Goal: Task Accomplishment & Management: Manage account settings

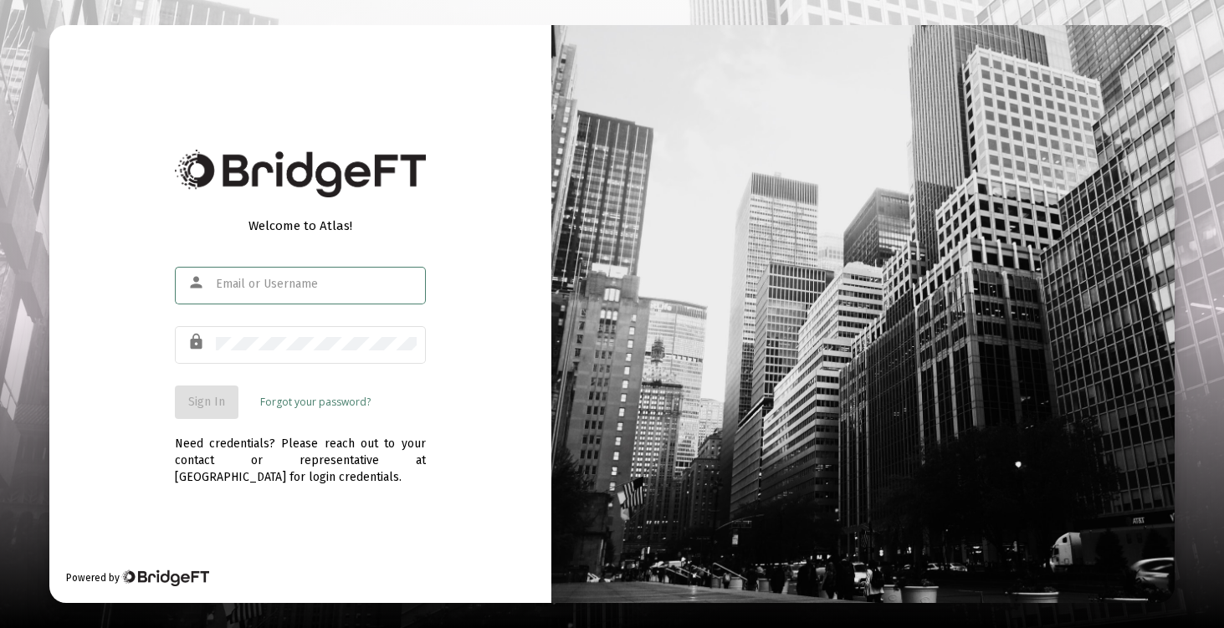
type input "[EMAIL_ADDRESS][DOMAIN_NAME]"
click at [206, 403] on span "Sign In" at bounding box center [206, 402] width 37 height 14
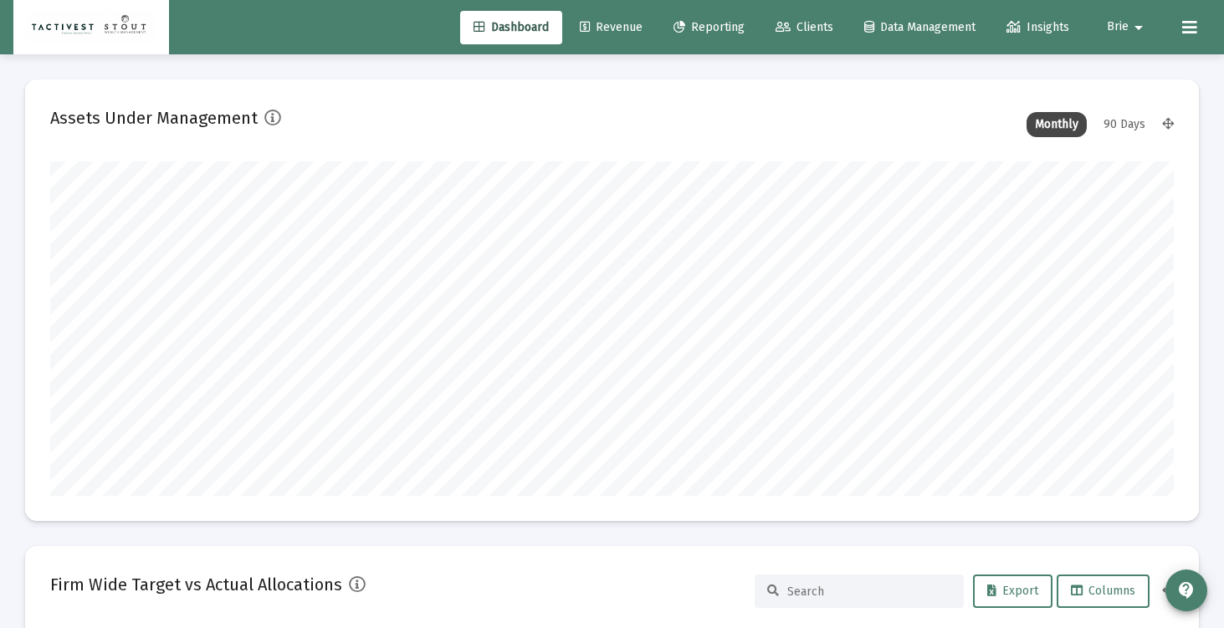
scroll to position [335, 605]
click at [691, 24] on span "Reporting" at bounding box center [709, 27] width 71 height 14
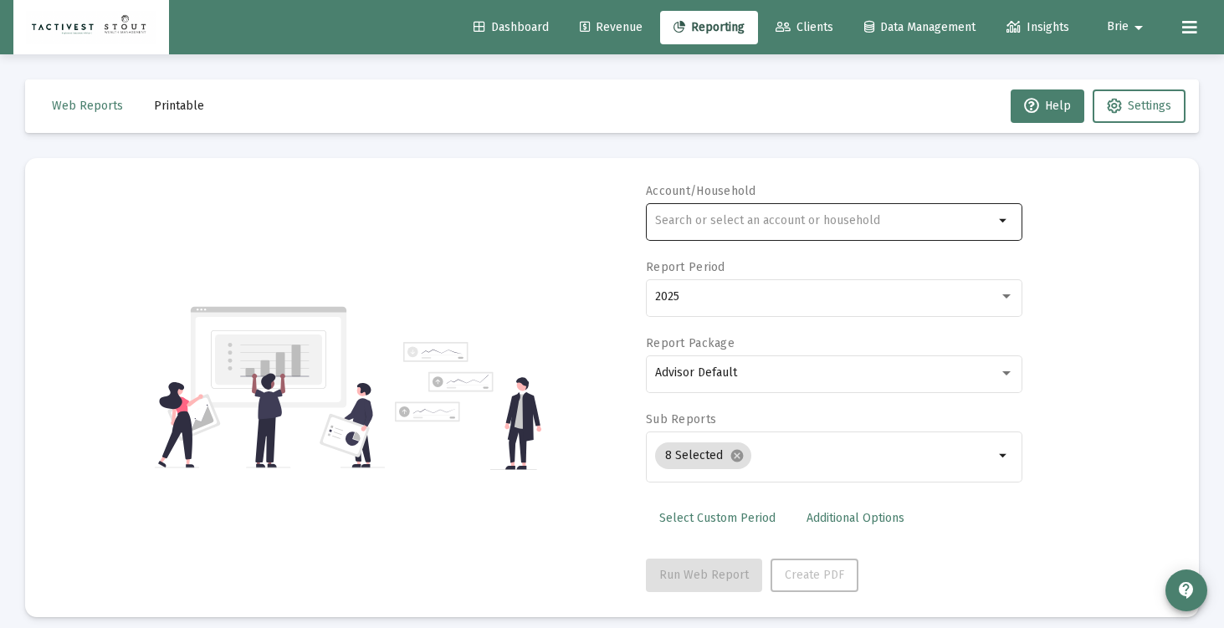
click at [828, 224] on input "text" at bounding box center [824, 220] width 339 height 13
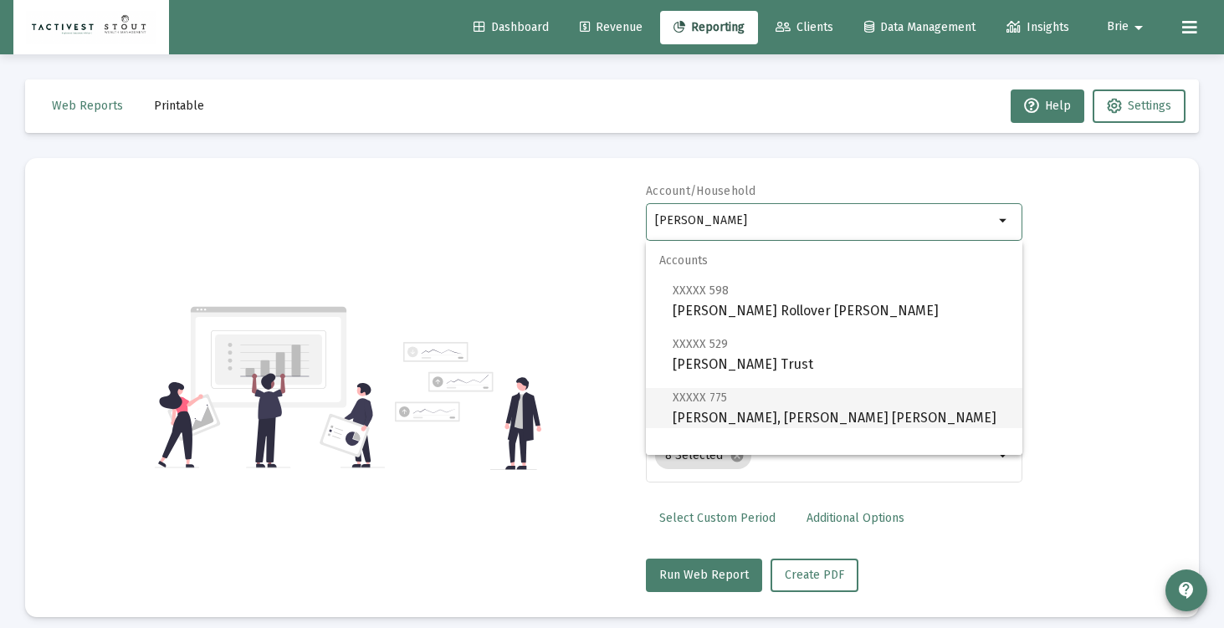
scroll to position [67, 0]
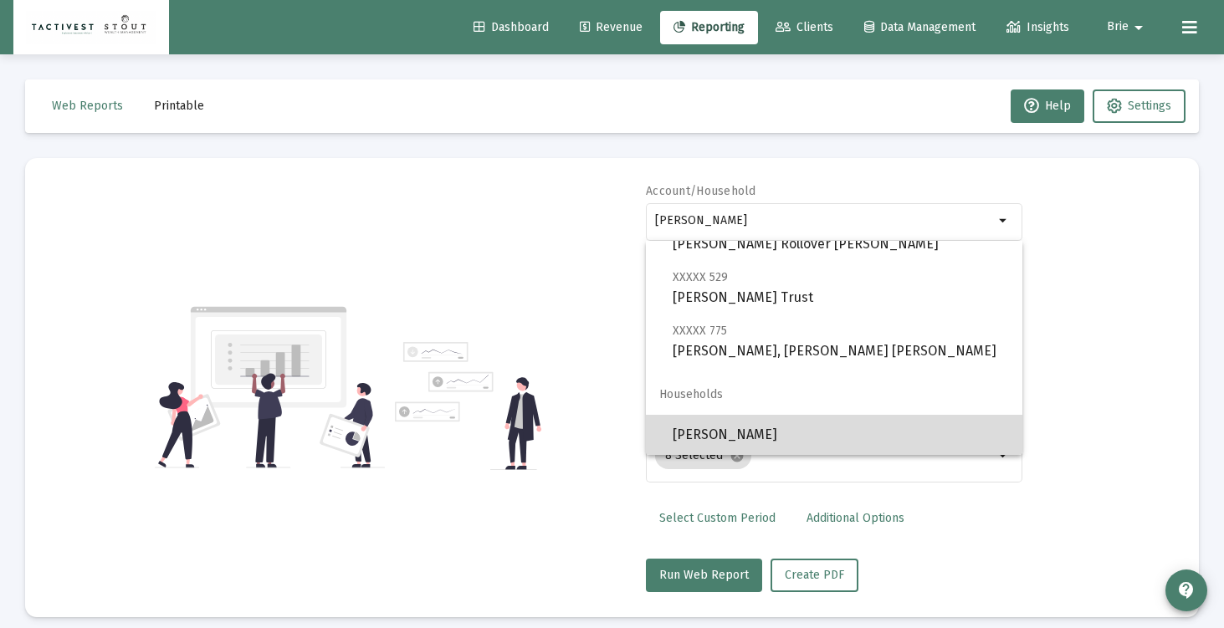
click at [728, 430] on span "[PERSON_NAME]" at bounding box center [841, 435] width 336 height 40
type input "[PERSON_NAME]"
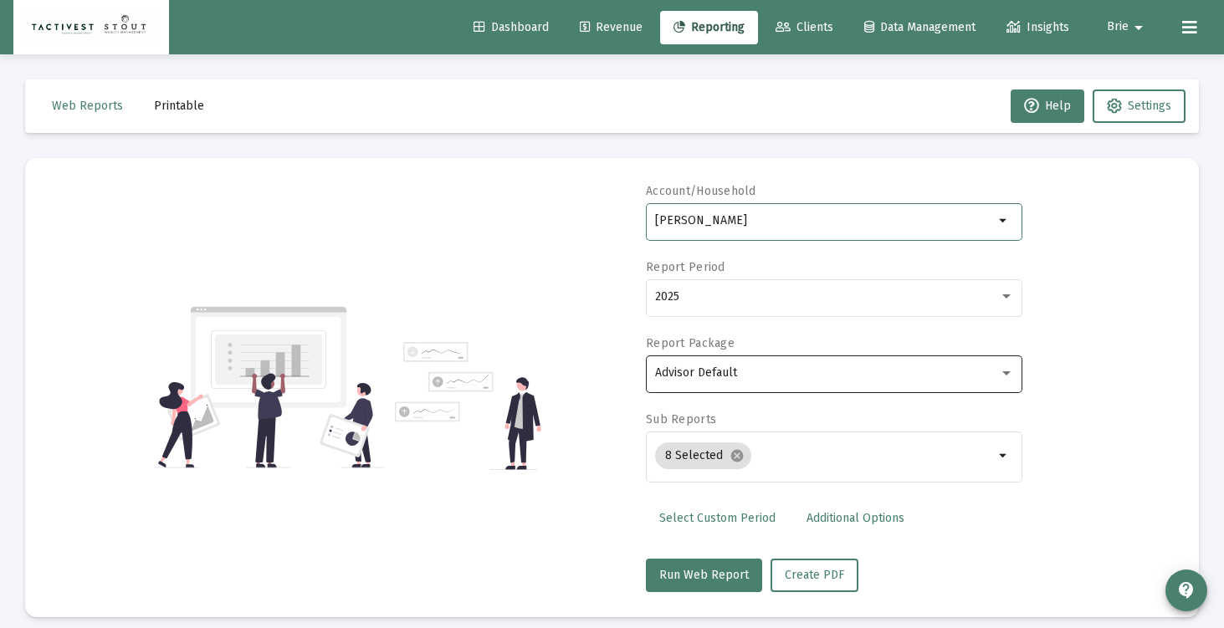
click at [731, 387] on div "Advisor Default" at bounding box center [834, 372] width 359 height 41
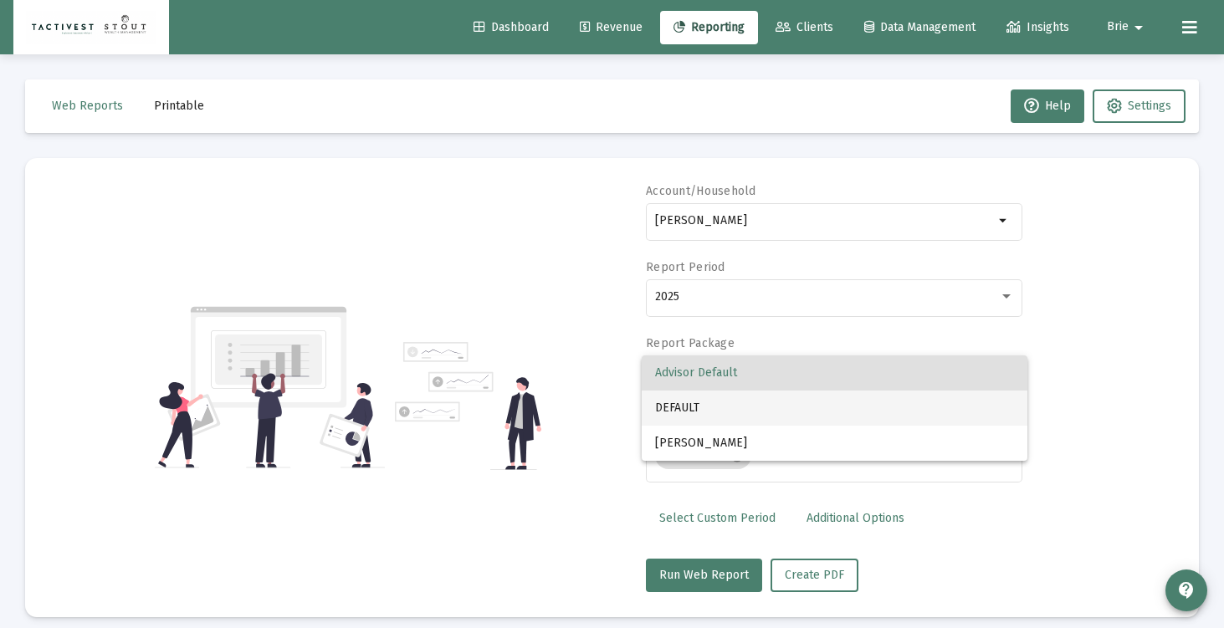
click at [737, 403] on span "DEFAULT" at bounding box center [834, 408] width 359 height 35
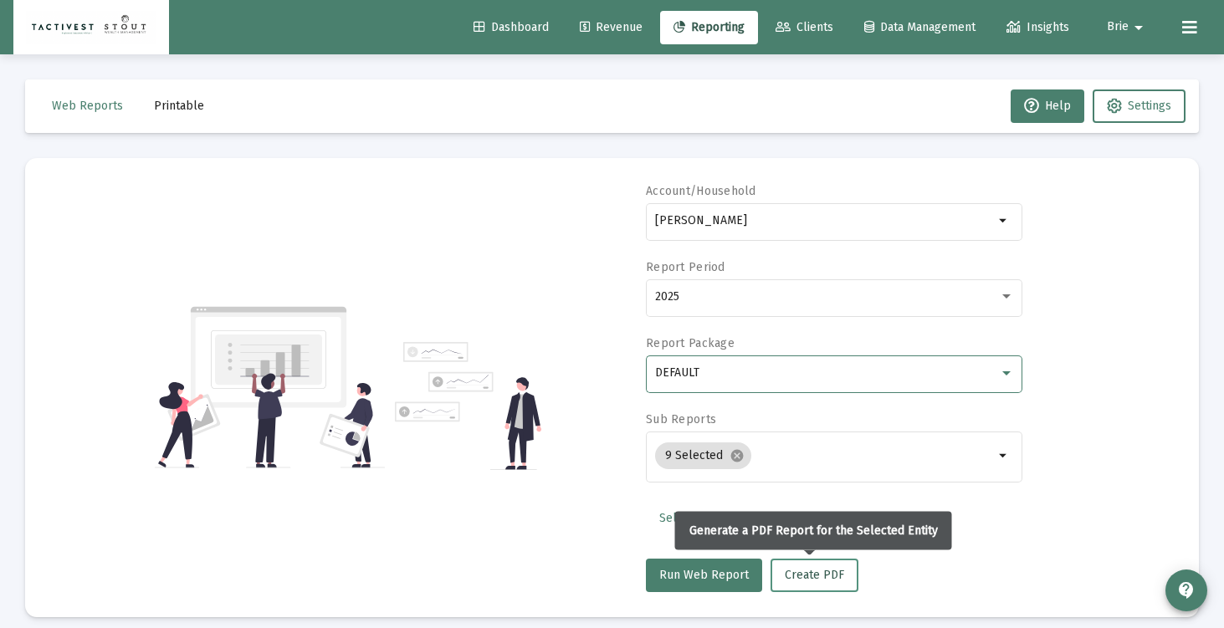
click at [803, 590] on button "Create PDF" at bounding box center [815, 575] width 88 height 33
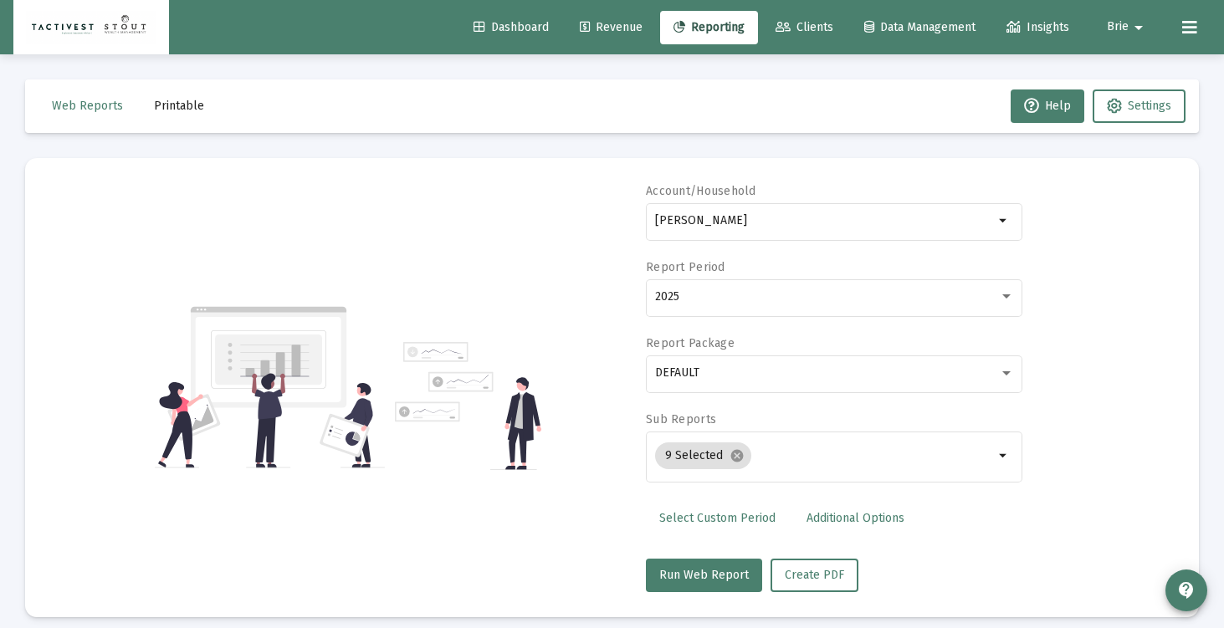
click at [1120, 36] on button "Brie arrow_drop_down" at bounding box center [1128, 26] width 82 height 33
click at [1126, 68] on span "Settings" at bounding box center [1149, 71] width 49 height 40
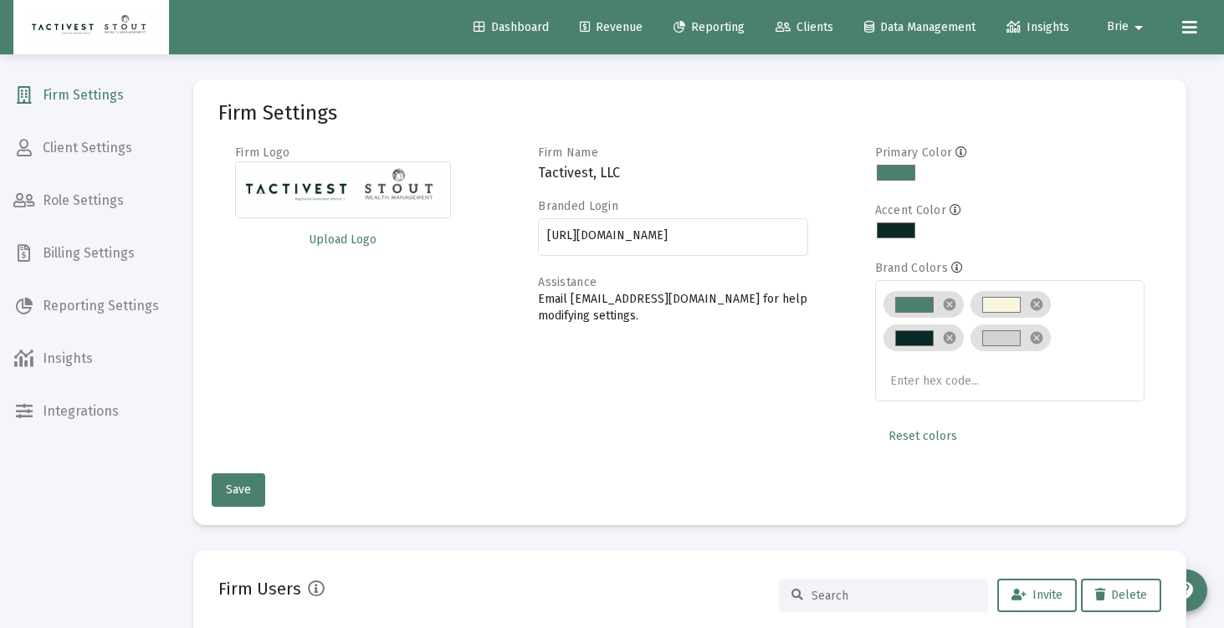
click at [58, 309] on span "Reporting Settings" at bounding box center [86, 306] width 172 height 40
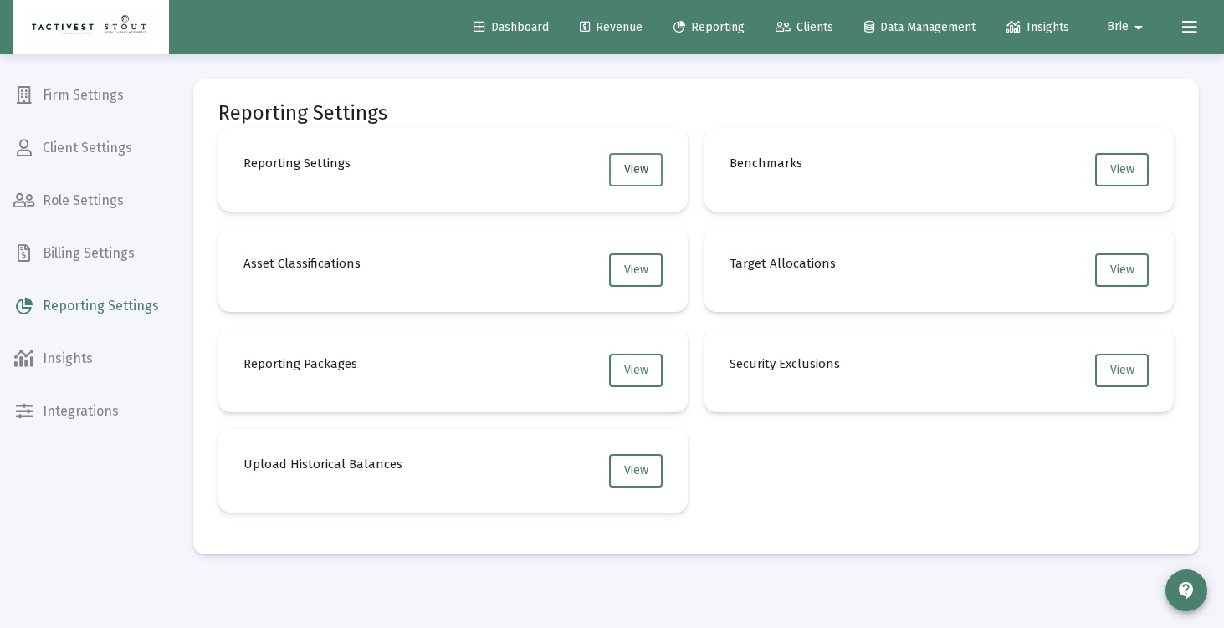
click at [624, 176] on span "View" at bounding box center [636, 169] width 24 height 14
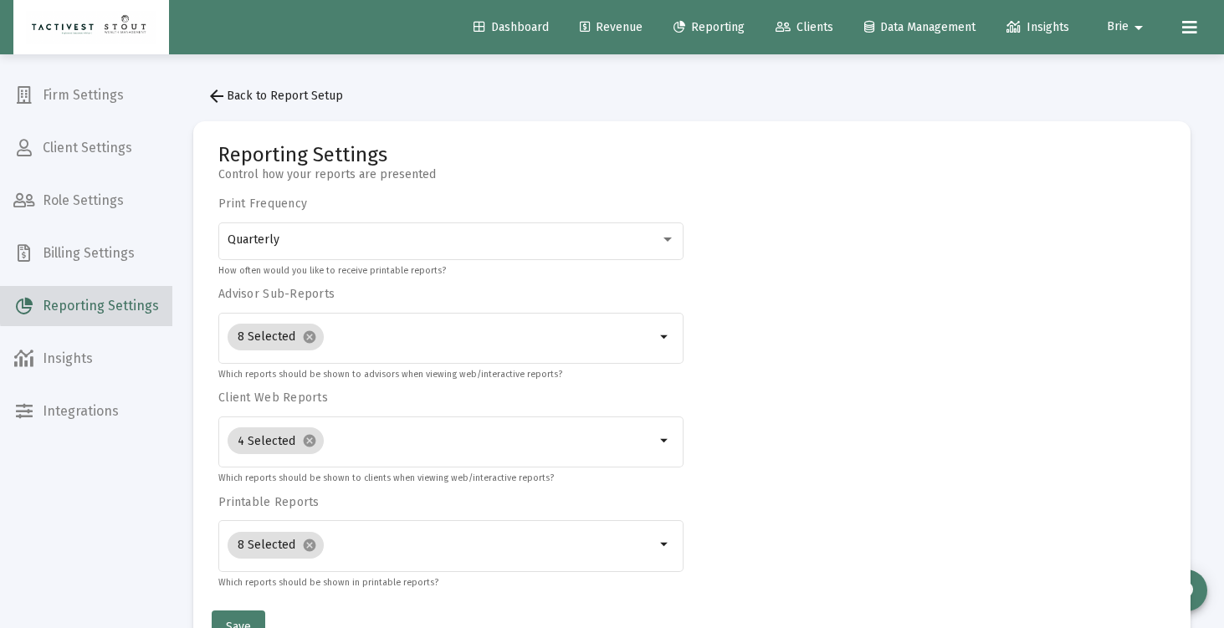
click at [121, 305] on span "Reporting Settings" at bounding box center [86, 306] width 172 height 40
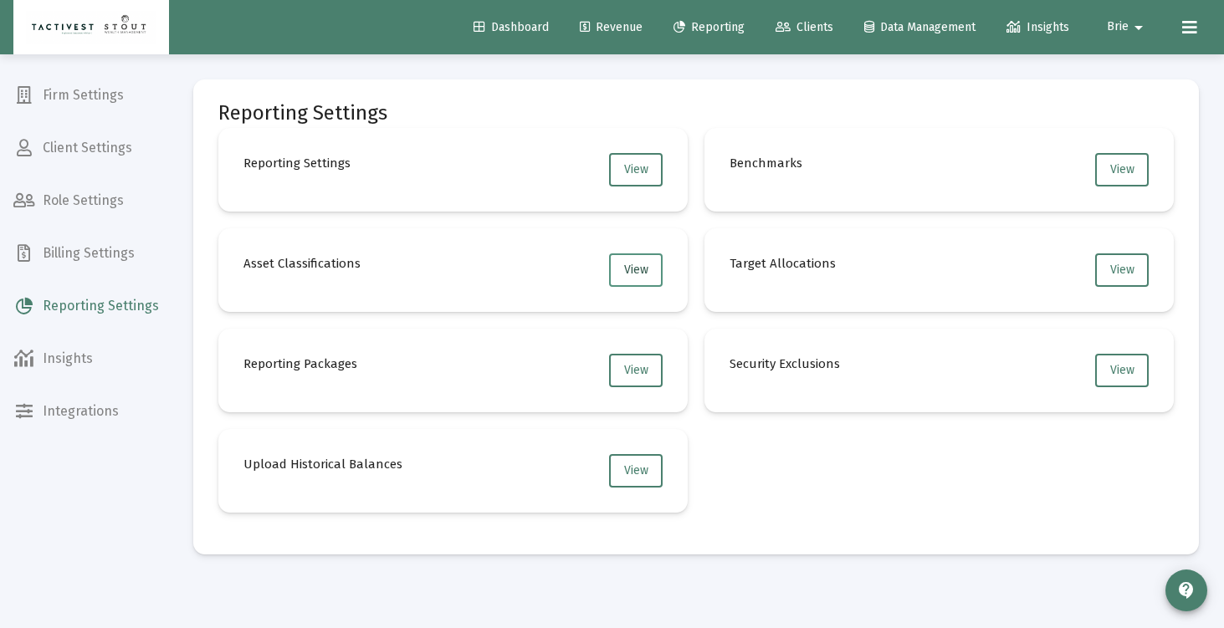
click at [623, 264] on button "View" at bounding box center [636, 270] width 54 height 33
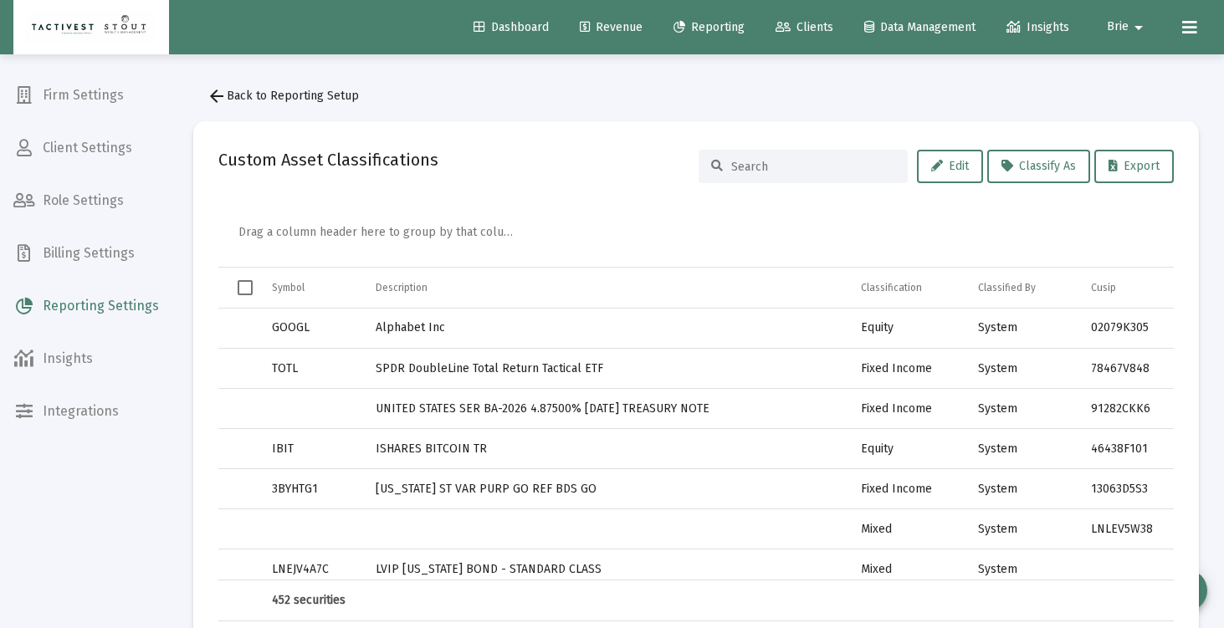
click at [108, 306] on span "Reporting Settings" at bounding box center [86, 306] width 172 height 40
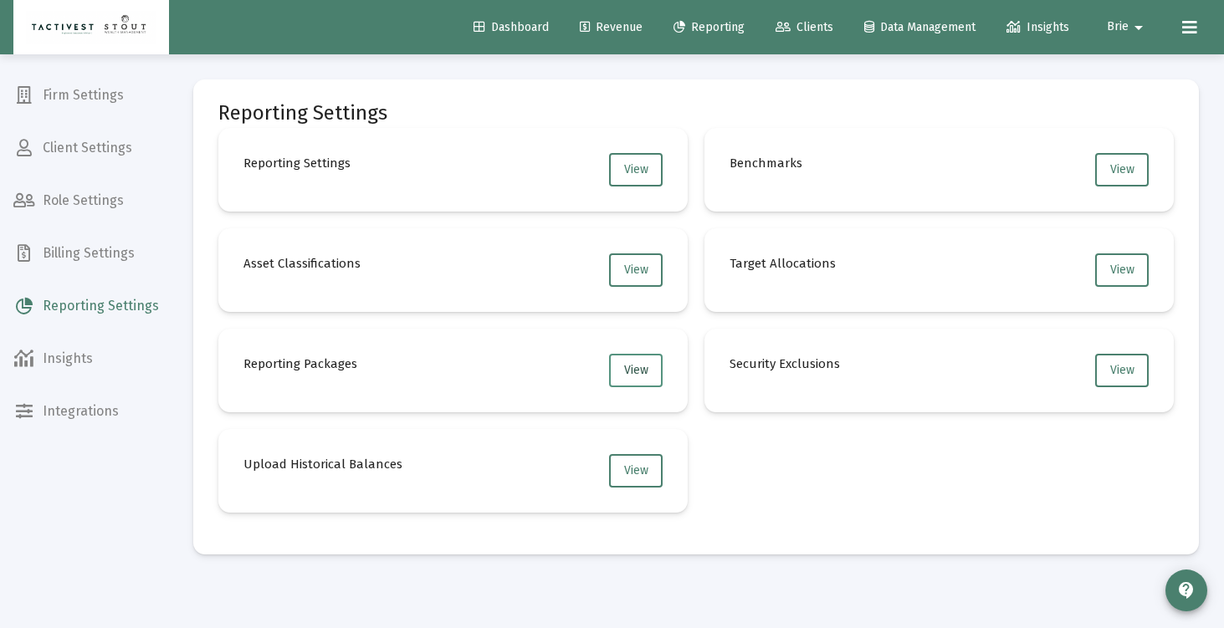
click at [633, 373] on span "View" at bounding box center [636, 370] width 24 height 14
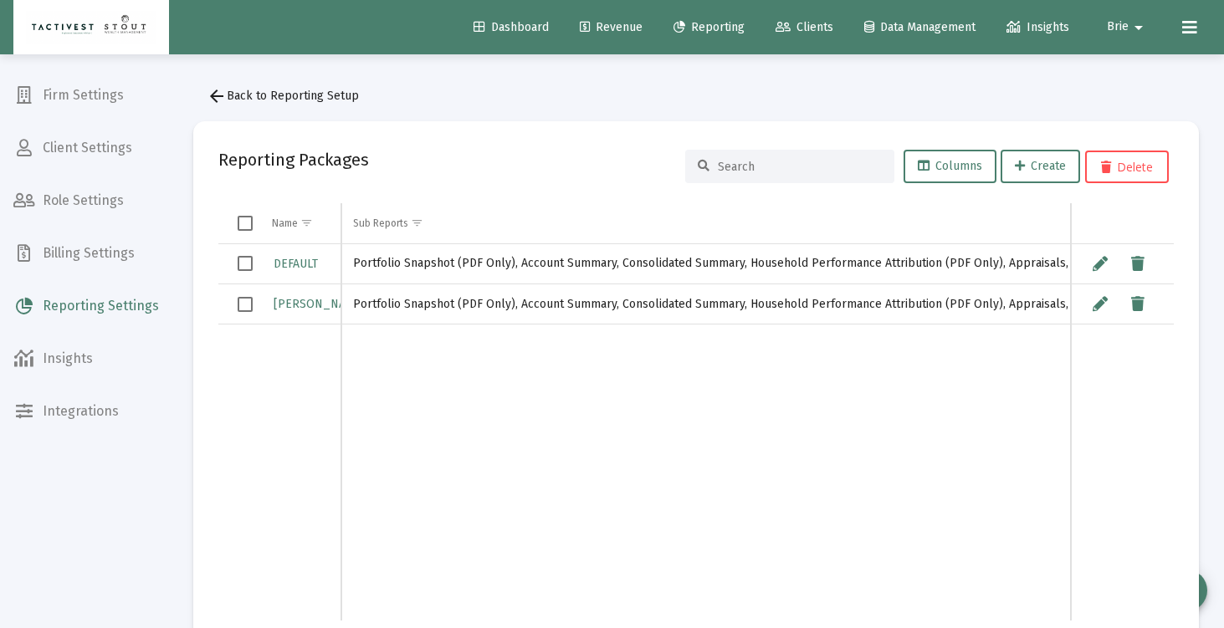
click at [88, 311] on span "Reporting Settings" at bounding box center [86, 306] width 172 height 40
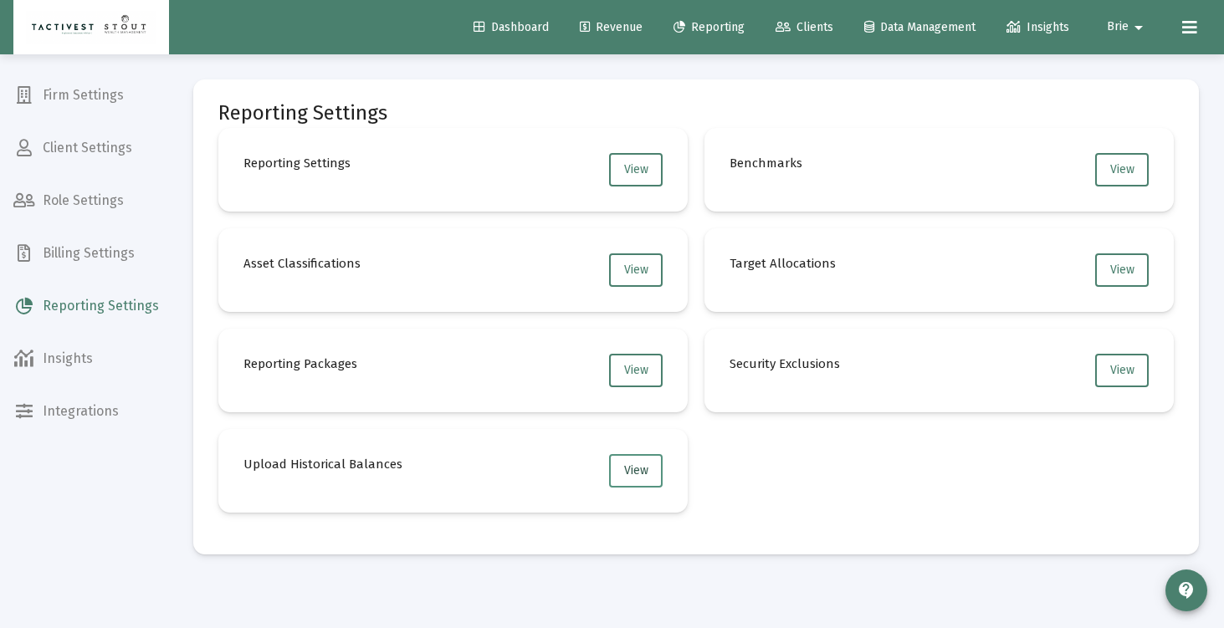
click at [623, 482] on button "View" at bounding box center [636, 470] width 54 height 33
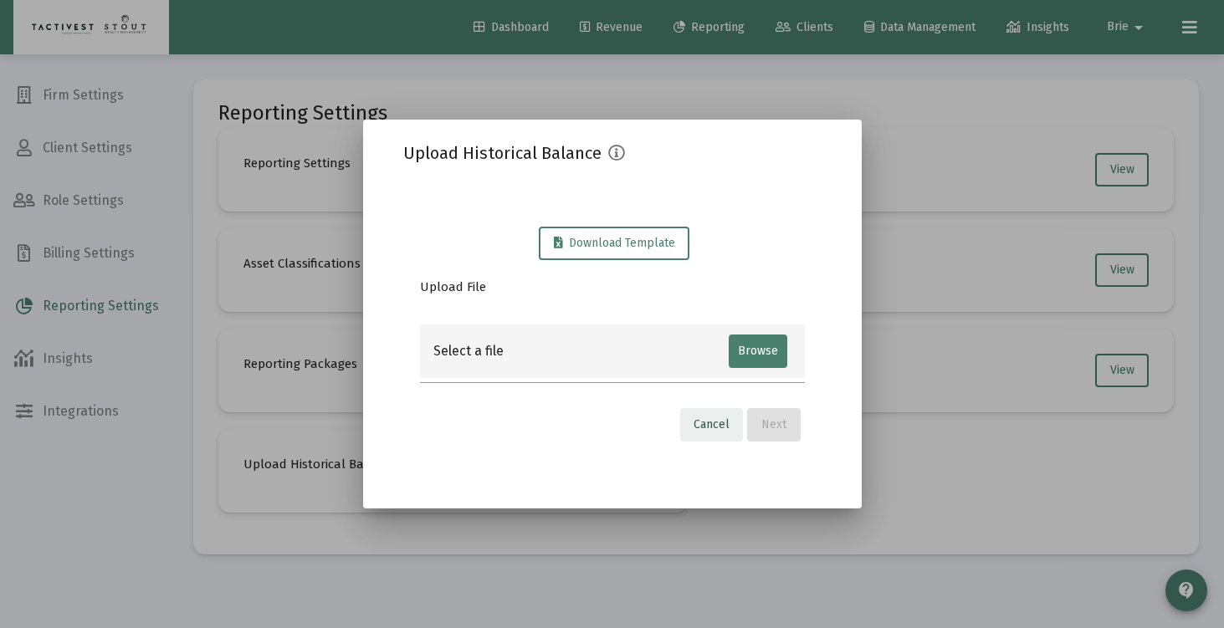
click at [720, 426] on span "Cancel" at bounding box center [712, 425] width 36 height 14
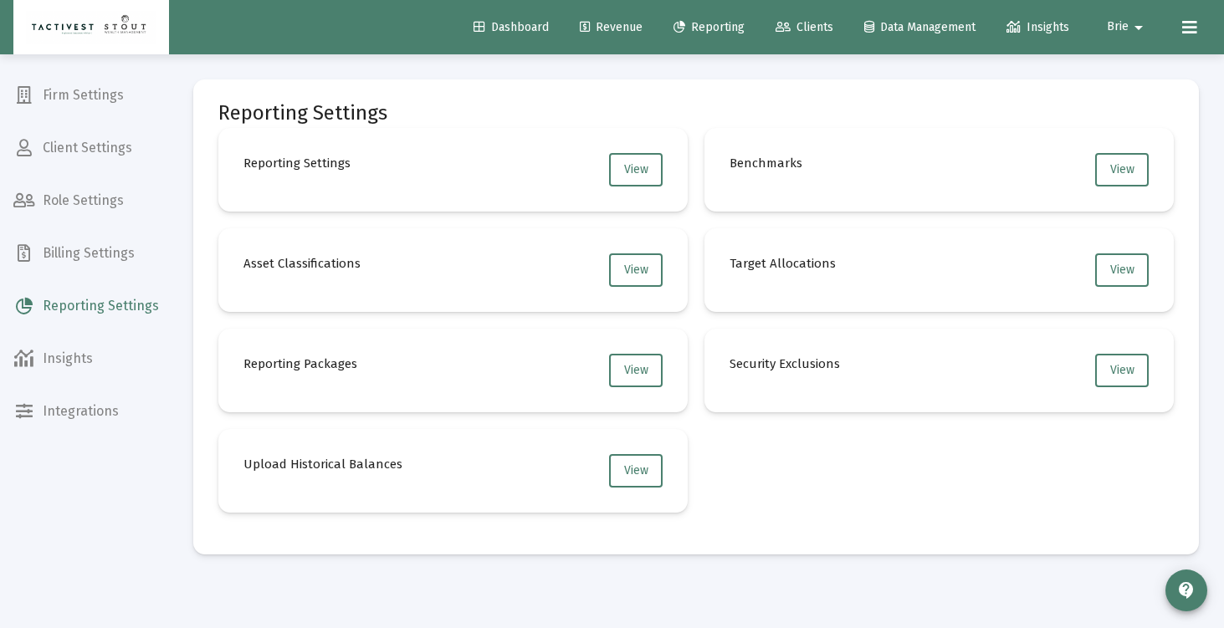
click at [695, 20] on span "Reporting" at bounding box center [709, 27] width 71 height 14
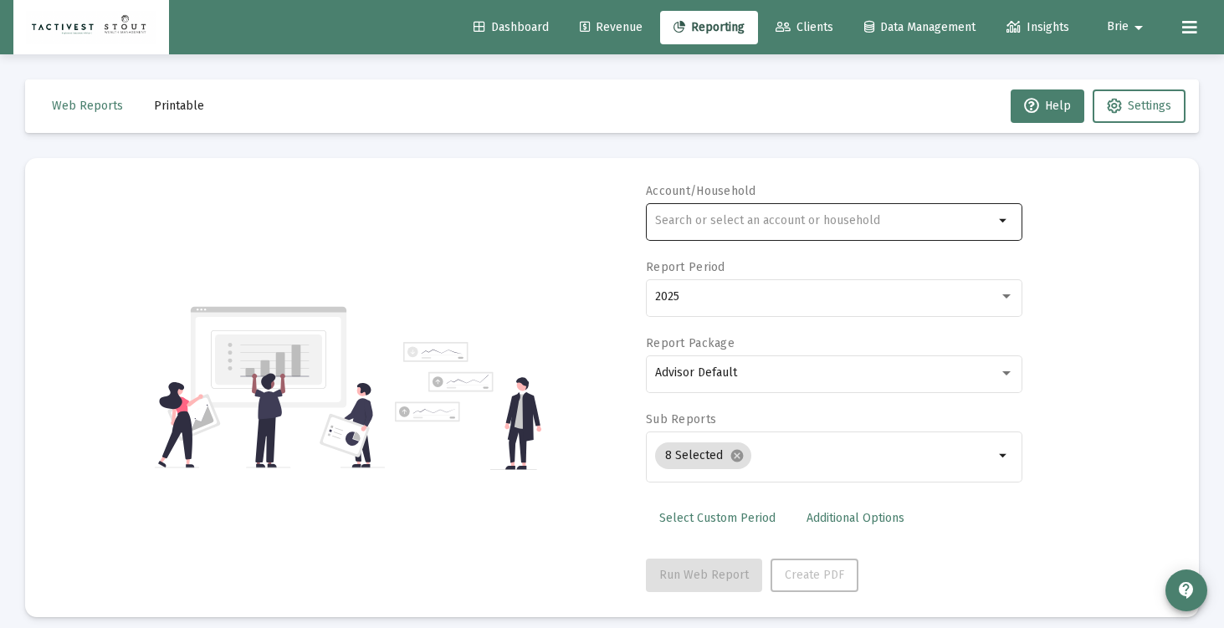
click at [735, 230] on div at bounding box center [824, 220] width 339 height 41
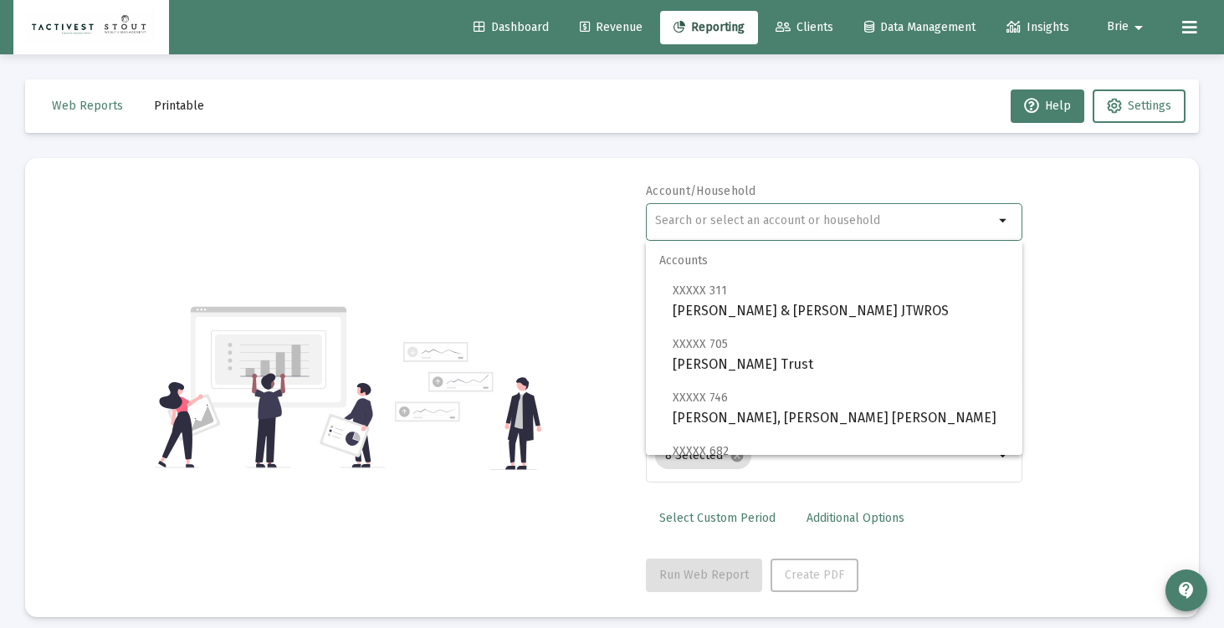
click at [180, 108] on span "Printable" at bounding box center [179, 106] width 50 height 14
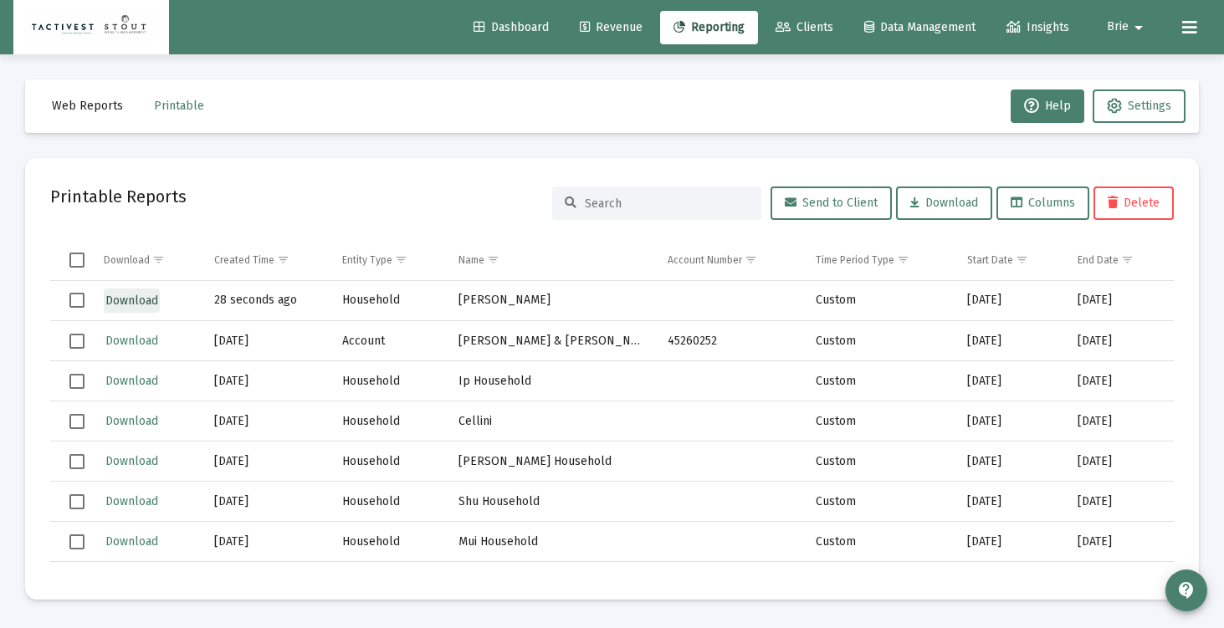
click at [119, 301] on span "Download" at bounding box center [131, 301] width 53 height 14
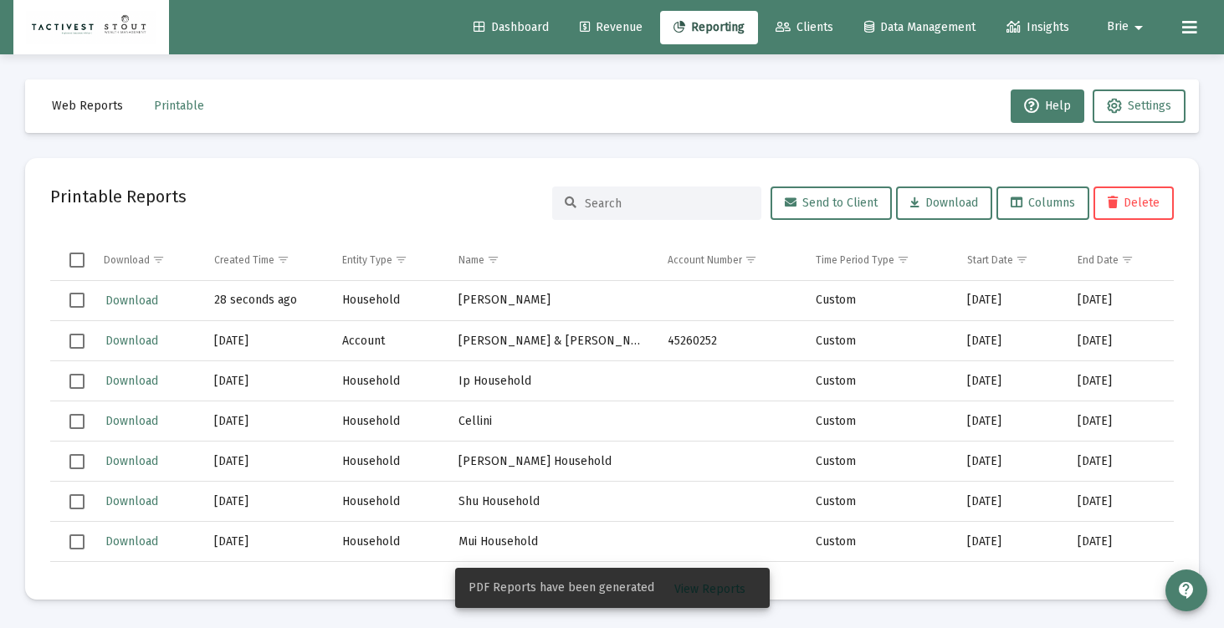
click at [913, 29] on span "Data Management" at bounding box center [919, 27] width 111 height 14
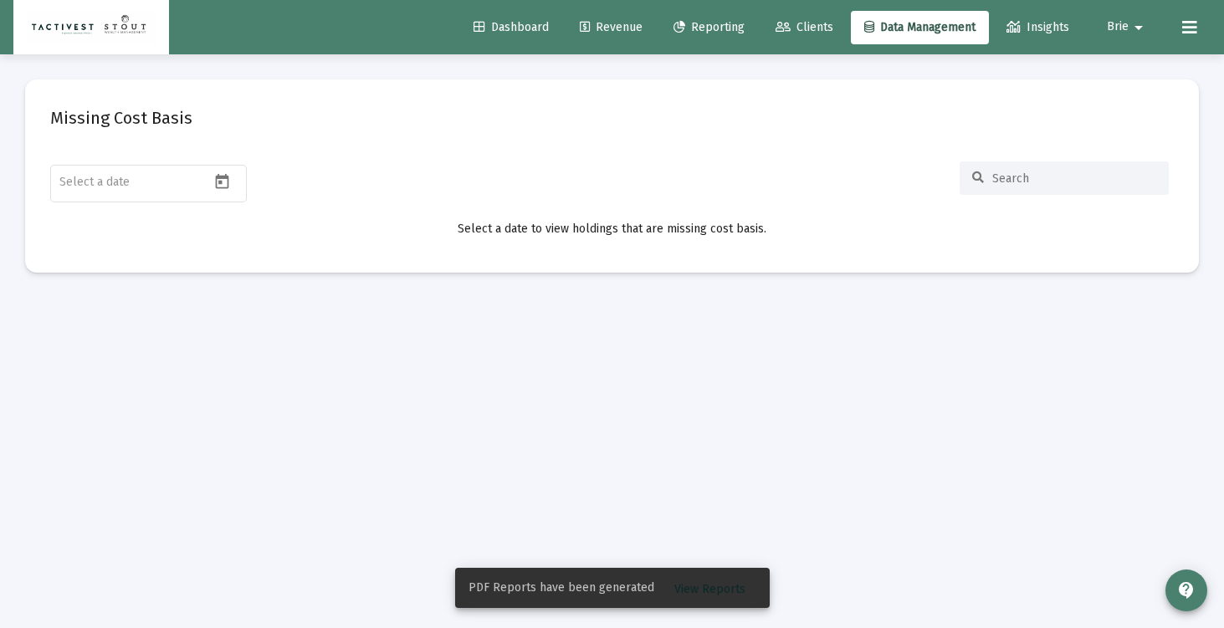
click at [1140, 26] on mat-icon "arrow_drop_down" at bounding box center [1139, 27] width 20 height 33
click at [1143, 66] on span "Settings" at bounding box center [1149, 71] width 49 height 40
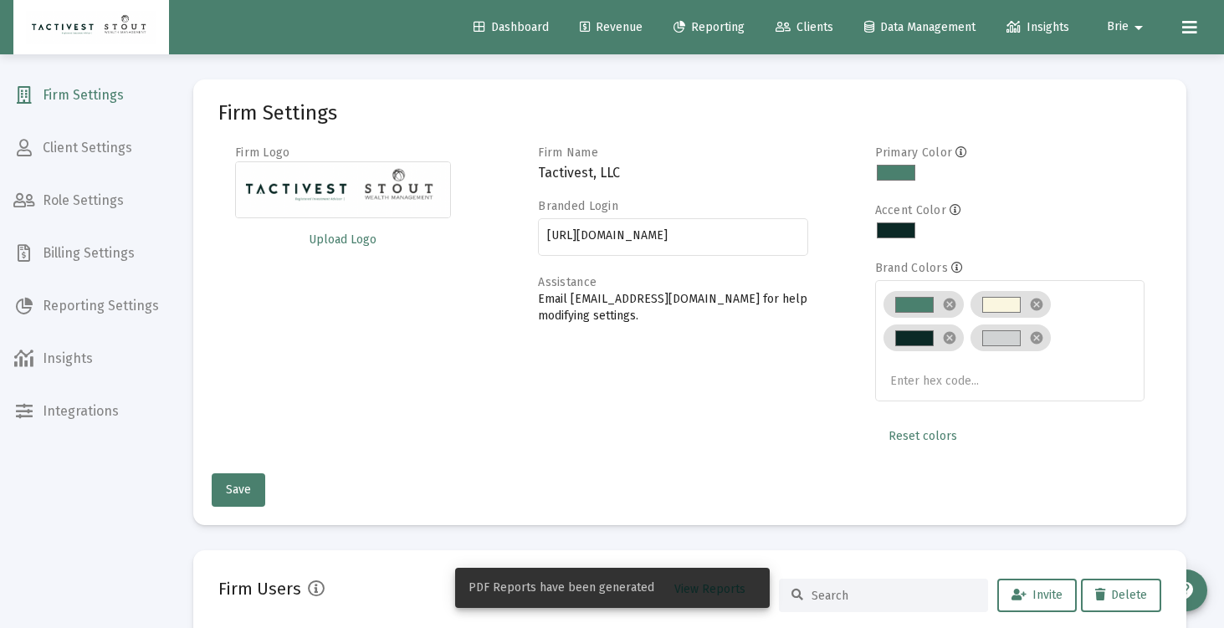
click at [77, 301] on span "Reporting Settings" at bounding box center [86, 306] width 172 height 40
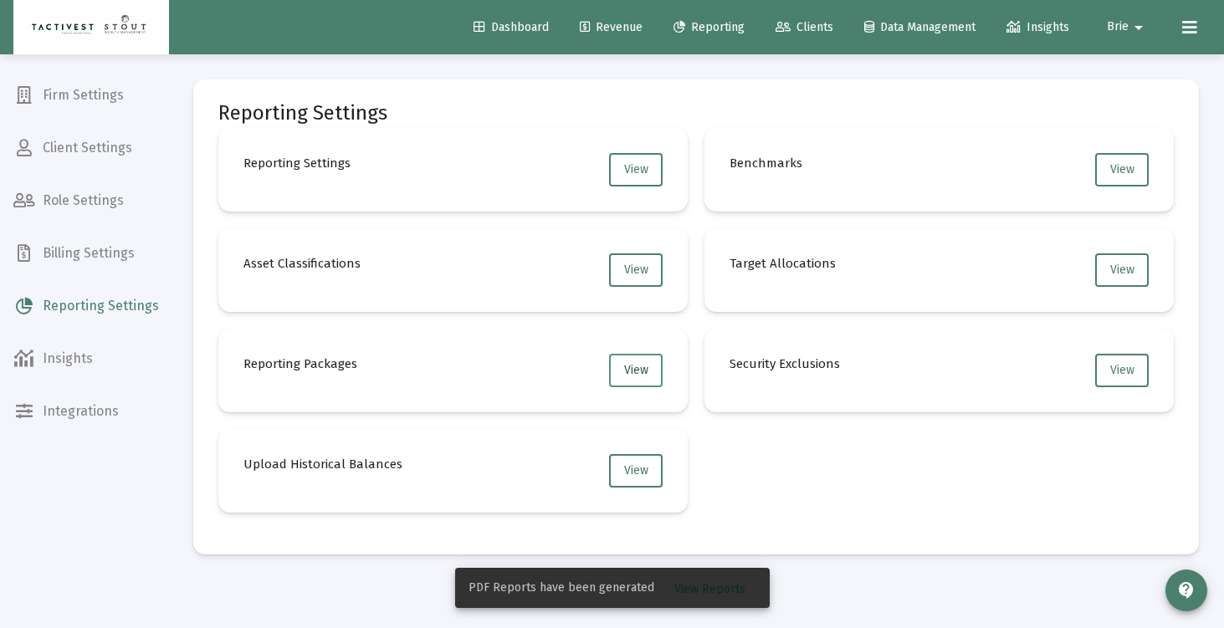
click at [626, 370] on span "View" at bounding box center [636, 370] width 24 height 14
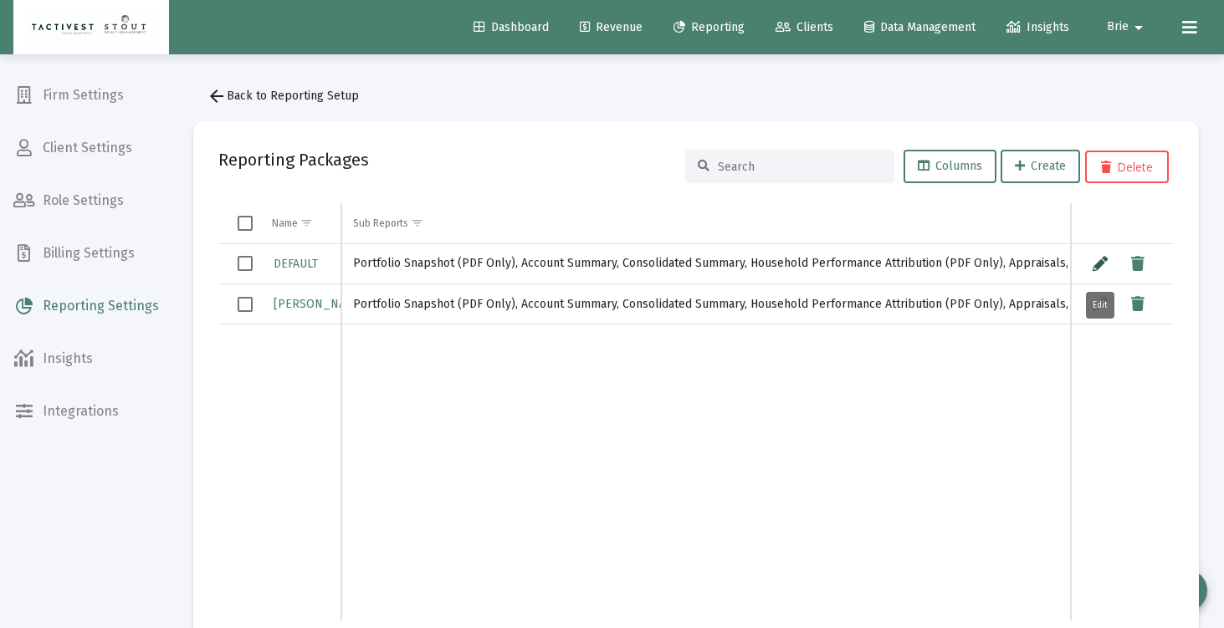
click at [1102, 262] on icon "Data grid" at bounding box center [1100, 264] width 15 height 20
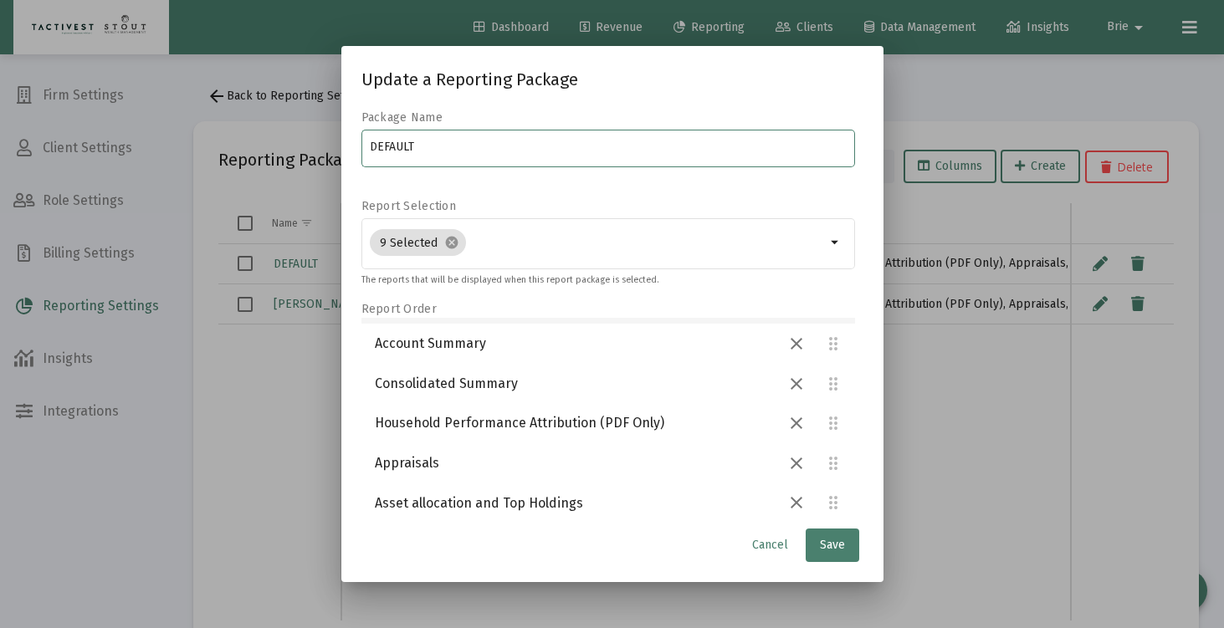
scroll to position [44, 0]
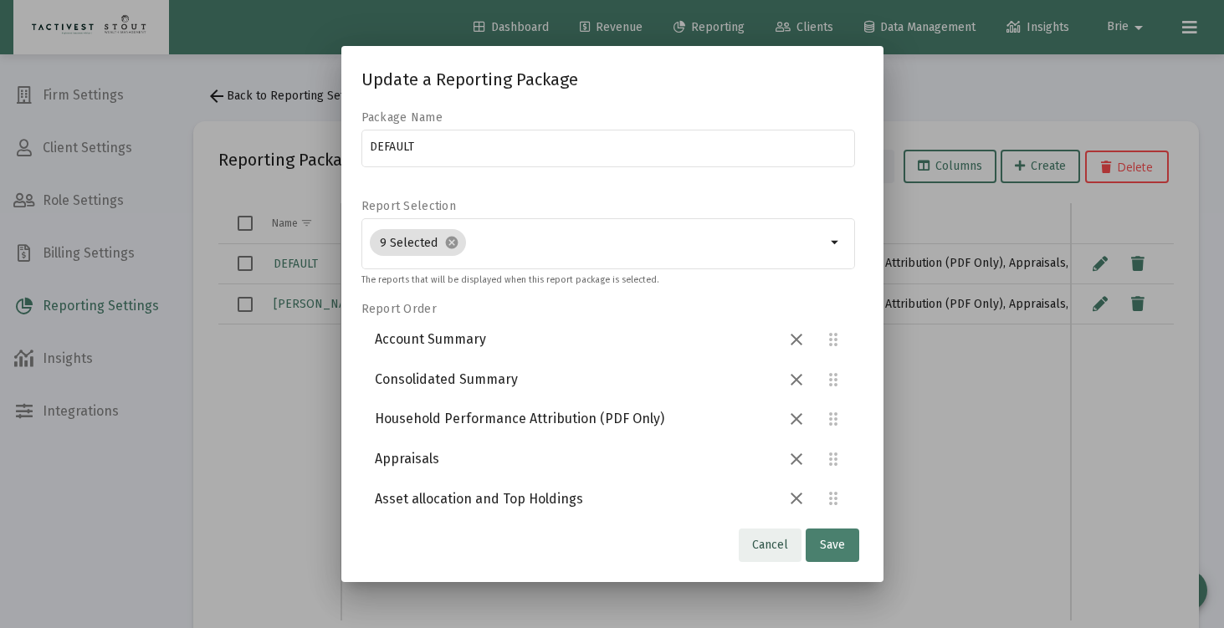
click at [776, 539] on span "Cancel" at bounding box center [770, 545] width 36 height 14
